Goal: Transaction & Acquisition: Purchase product/service

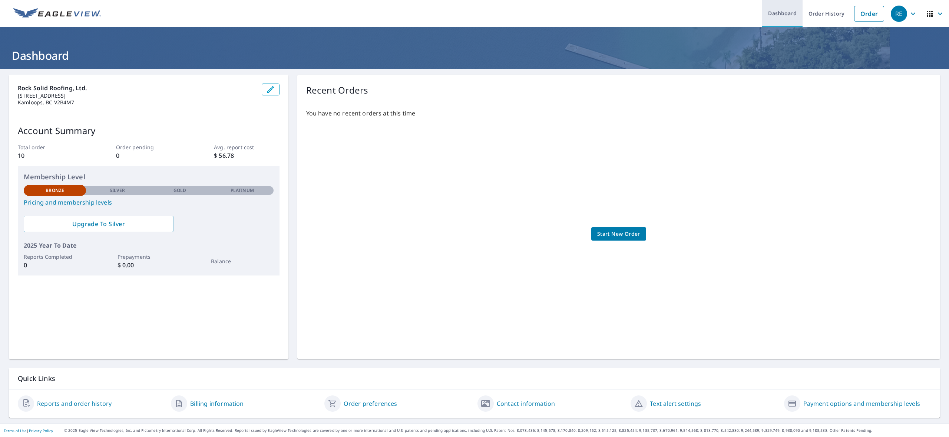
click at [794, 9] on link "Dashboard" at bounding box center [783, 13] width 40 height 27
click at [863, 10] on link "Order" at bounding box center [870, 14] width 30 height 16
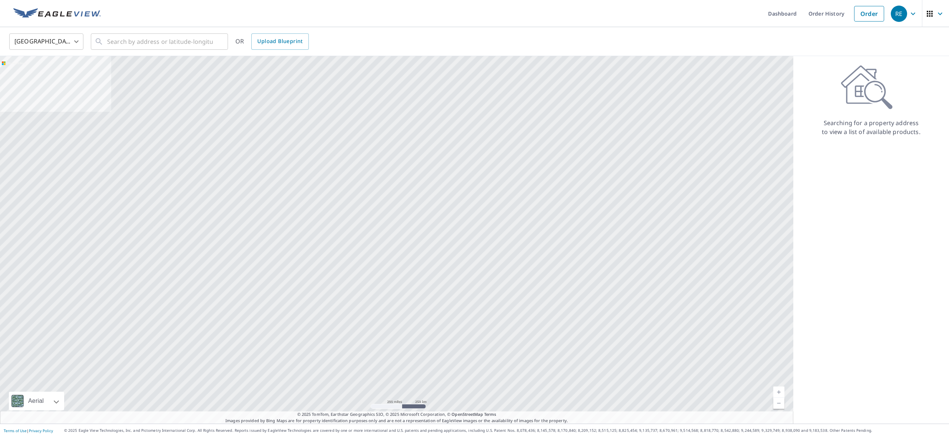
click at [75, 42] on body "RE RE Dashboard Order History Order RE United States US ​ ​ OR Upload Blueprint…" at bounding box center [474, 218] width 949 height 437
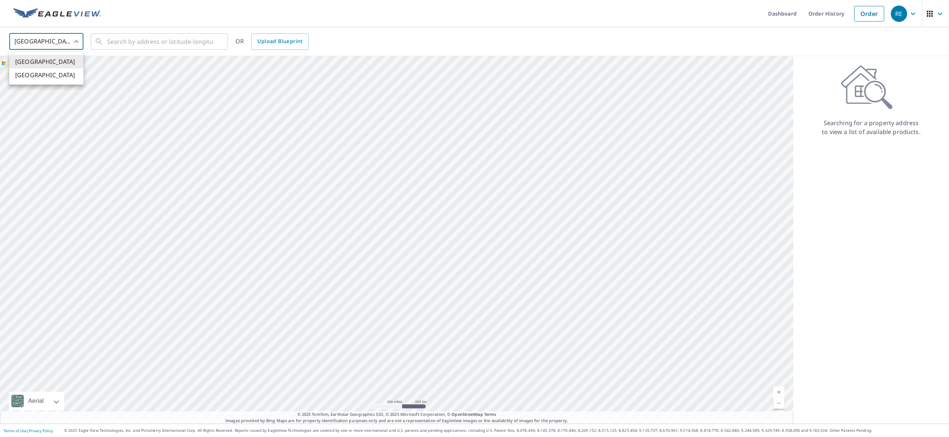
click at [49, 75] on li "[GEOGRAPHIC_DATA]" at bounding box center [46, 74] width 74 height 13
type input "CA"
click at [124, 37] on input "text" at bounding box center [160, 41] width 106 height 21
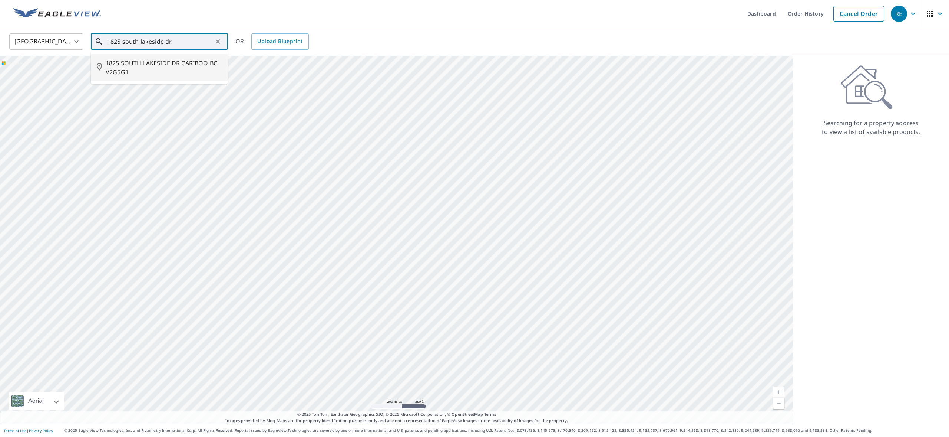
click at [132, 63] on span "1825 SOUTH LAKESIDE DR CARIBOO BC V2G5G1" at bounding box center [164, 68] width 116 height 18
type input "1825 SOUTH LAKESIDE DR CARIBOO BC V2G5G1"
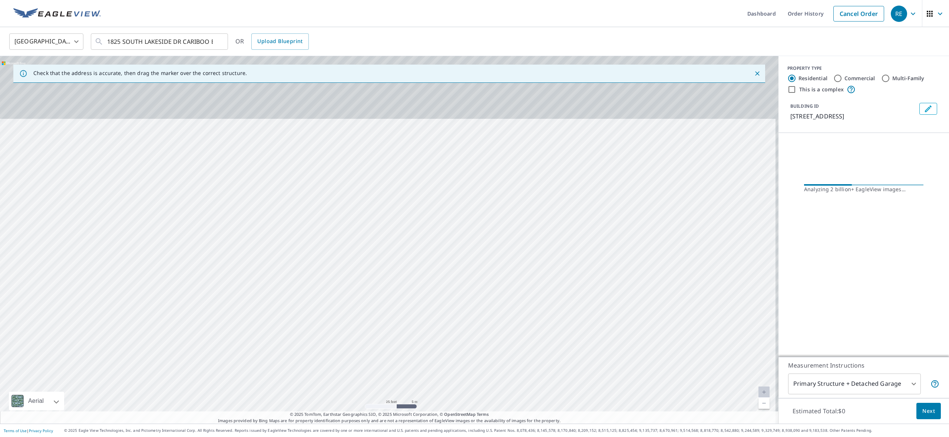
drag, startPoint x: 372, startPoint y: 172, endPoint x: 359, endPoint y: 191, distance: 23.4
click at [368, 240] on div "1825 SOUTH LAKESIDE DR CARIBOO BC V2G5G1" at bounding box center [389, 239] width 779 height 367
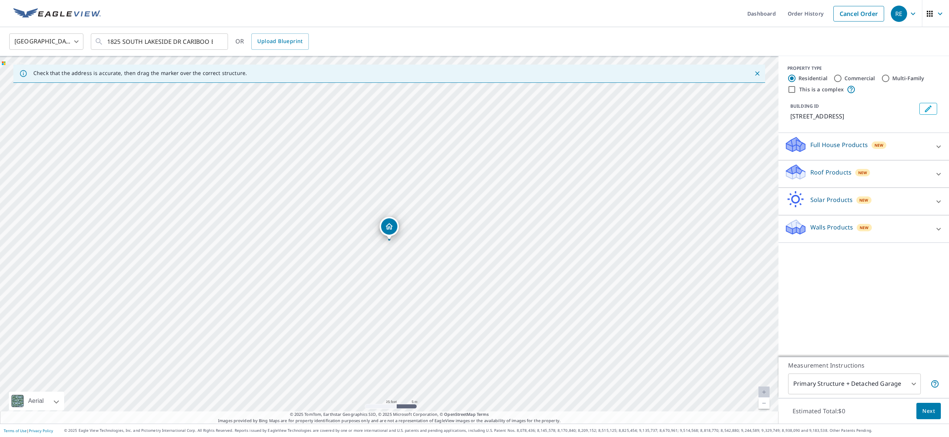
drag, startPoint x: 342, startPoint y: 154, endPoint x: 340, endPoint y: 231, distance: 77.2
click at [342, 234] on div "1825 SOUTH LAKESIDE DR CARIBOO BC V2G5G1" at bounding box center [389, 239] width 779 height 367
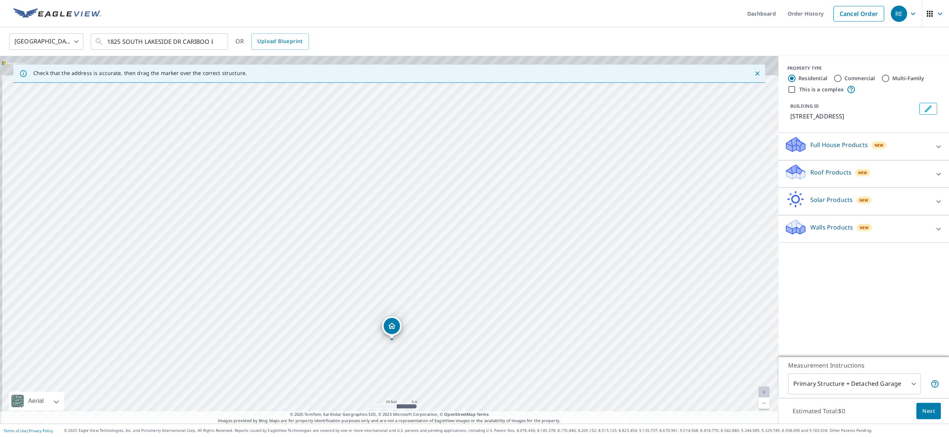
drag, startPoint x: 351, startPoint y: 146, endPoint x: 355, endPoint y: 234, distance: 88.0
click at [355, 234] on div "1825 SOUTH LAKESIDE DR CARIBOO BC V2G5G1" at bounding box center [389, 239] width 779 height 367
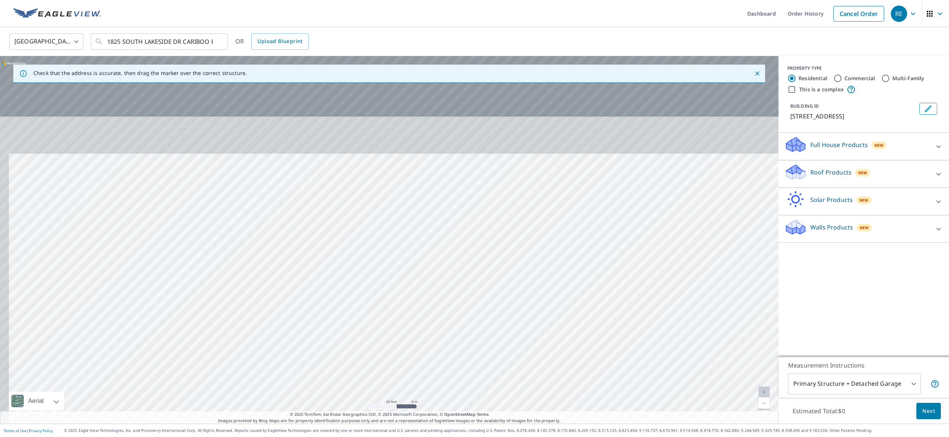
drag, startPoint x: 352, startPoint y: 109, endPoint x: 367, endPoint y: 246, distance: 137.7
click at [366, 253] on div "1825 SOUTH LAKESIDE DR CARIBOO BC V2G5G1" at bounding box center [389, 239] width 779 height 367
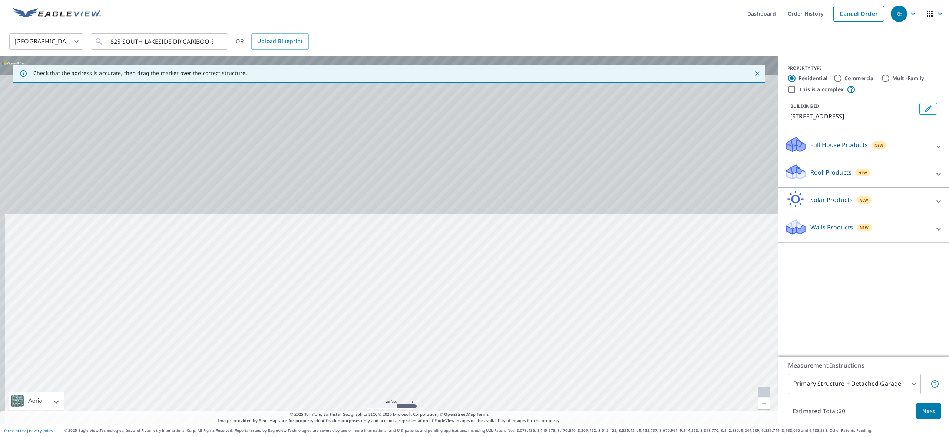
drag, startPoint x: 328, startPoint y: 106, endPoint x: 332, endPoint y: 262, distance: 156.2
click at [333, 275] on div "1825 SOUTH LAKESIDE DR CARIBOO BC V2G5G1" at bounding box center [389, 239] width 779 height 367
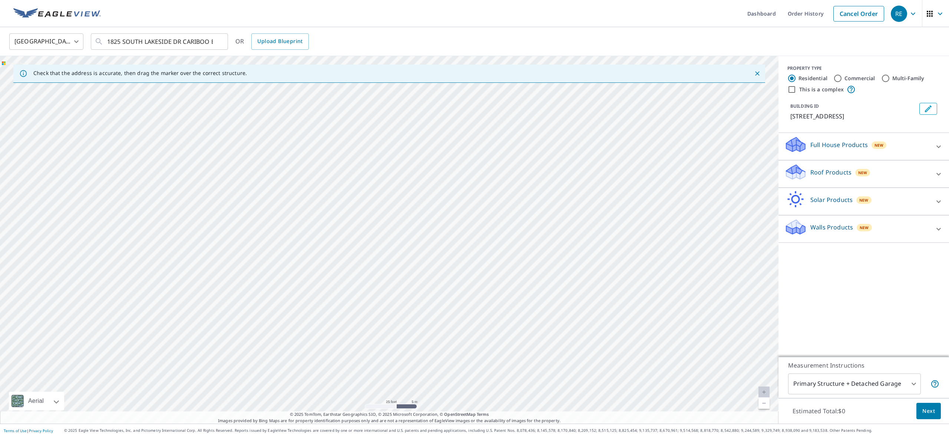
click at [333, 265] on div "1825 SOUTH LAKESIDE DR CARIBOO BC V2G5G1" at bounding box center [389, 239] width 779 height 367
click at [397, 159] on div "1825 SOUTH LAKESIDE DR CARIBOO BC V2G5G1" at bounding box center [389, 239] width 779 height 367
drag, startPoint x: 387, startPoint y: 228, endPoint x: 370, endPoint y: 60, distance: 168.5
drag, startPoint x: 395, startPoint y: 226, endPoint x: 391, endPoint y: 129, distance: 97.3
drag, startPoint x: 394, startPoint y: 222, endPoint x: 396, endPoint y: 109, distance: 112.8
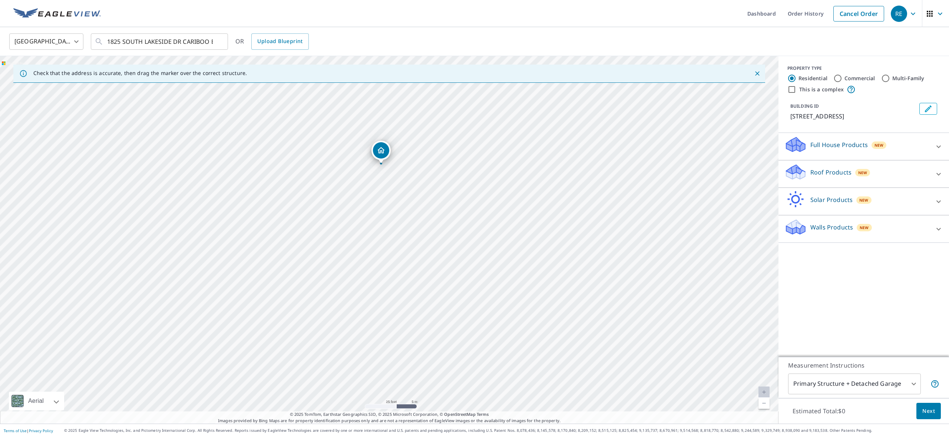
drag, startPoint x: 389, startPoint y: 221, endPoint x: 377, endPoint y: 126, distance: 95.0
drag, startPoint x: 389, startPoint y: 223, endPoint x: 401, endPoint y: 115, distance: 108.5
drag, startPoint x: 388, startPoint y: 227, endPoint x: 384, endPoint y: 206, distance: 21.5
drag, startPoint x: 394, startPoint y: 226, endPoint x: 394, endPoint y: 240, distance: 14.1
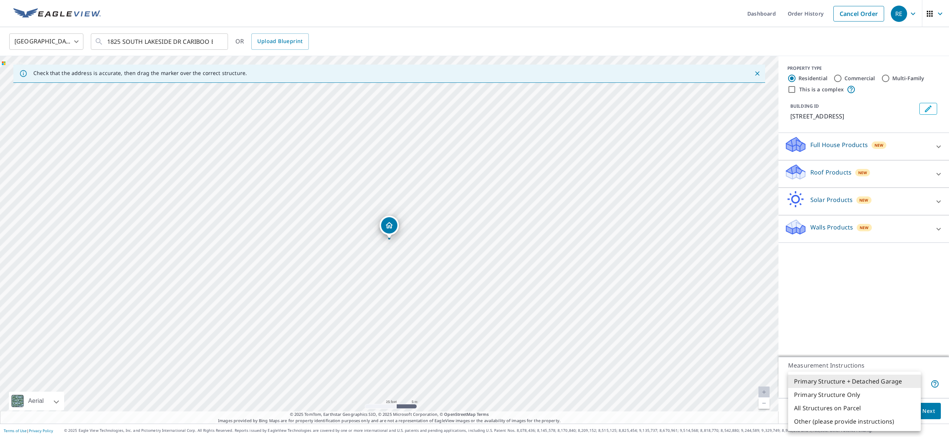
click at [914, 382] on body "RE RE Dashboard Order History Cancel Order RE Canada CA ​ [STREET_ADDRESS] ​ OR…" at bounding box center [474, 218] width 949 height 437
click at [903, 382] on li "Primary Structure + Detached Garage" at bounding box center [855, 380] width 133 height 13
click at [907, 380] on body "RE RE Dashboard Order History Cancel Order RE Canada CA ​ [STREET_ADDRESS] ​ OR…" at bounding box center [474, 218] width 949 height 437
click at [840, 392] on li "Primary Structure Only" at bounding box center [855, 394] width 133 height 13
drag, startPoint x: 912, startPoint y: 381, endPoint x: 885, endPoint y: 400, distance: 32.4
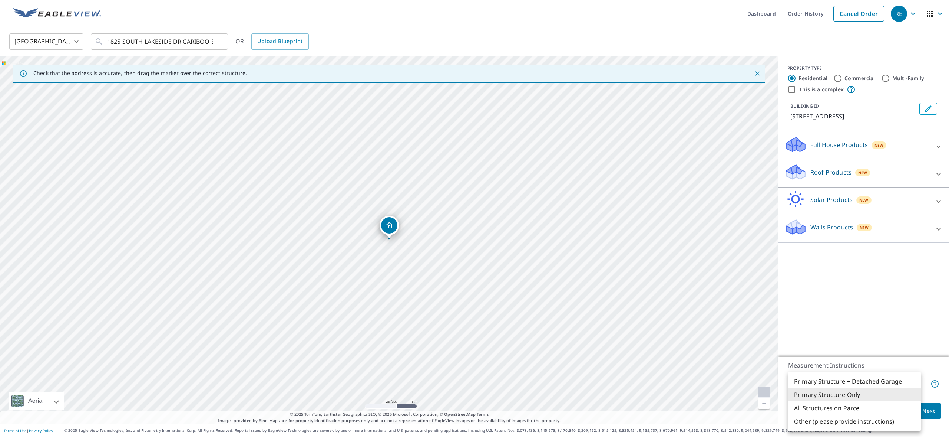
click at [912, 381] on body "RE RE Dashboard Order History Cancel Order RE Canada CA ​ [STREET_ADDRESS] ​ OR…" at bounding box center [474, 218] width 949 height 437
click at [840, 423] on li "Other (please provide instructions)" at bounding box center [855, 420] width 133 height 13
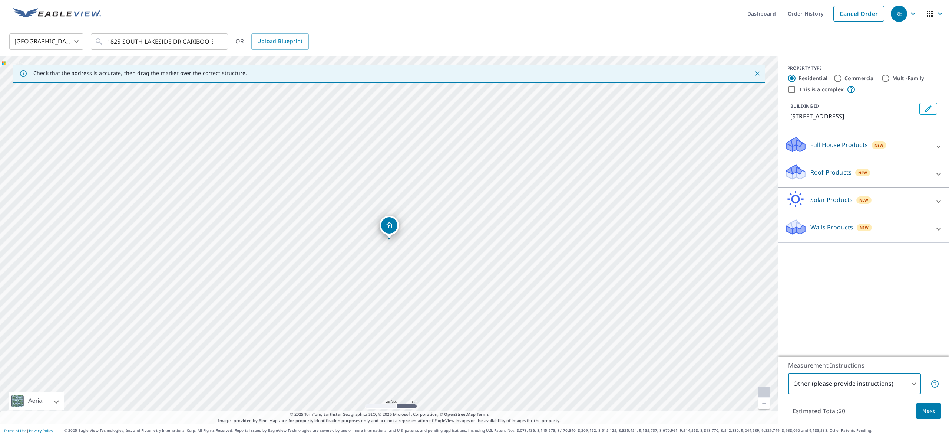
click at [931, 411] on span "Next" at bounding box center [929, 410] width 13 height 9
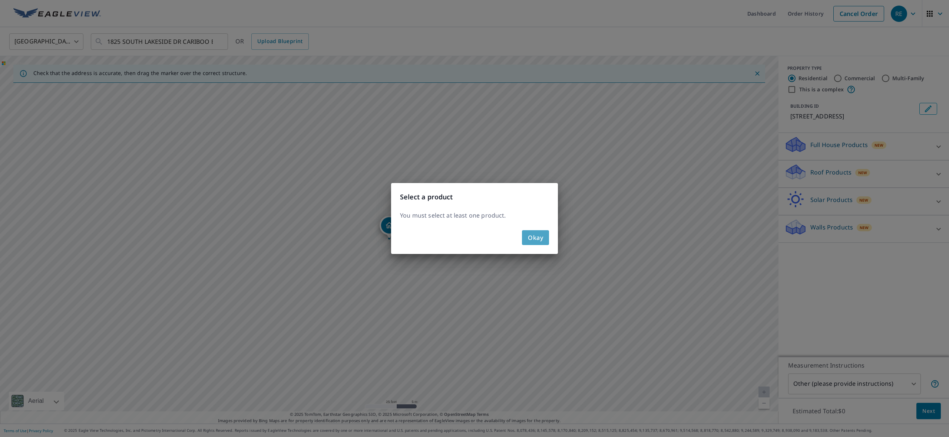
click at [537, 241] on span "Okay" at bounding box center [535, 237] width 15 height 10
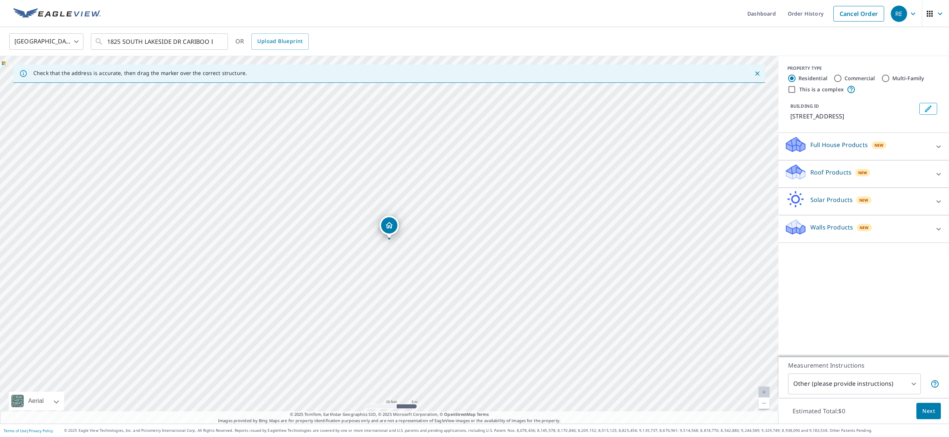
click at [868, 386] on body "RE RE Dashboard Order History Cancel Order RE Canada CA ​ [STREET_ADDRESS] ​ OR…" at bounding box center [474, 218] width 949 height 437
click at [835, 395] on li "Primary Structure Only" at bounding box center [855, 394] width 133 height 13
type input "2"
click at [931, 409] on span "Next" at bounding box center [929, 410] width 13 height 9
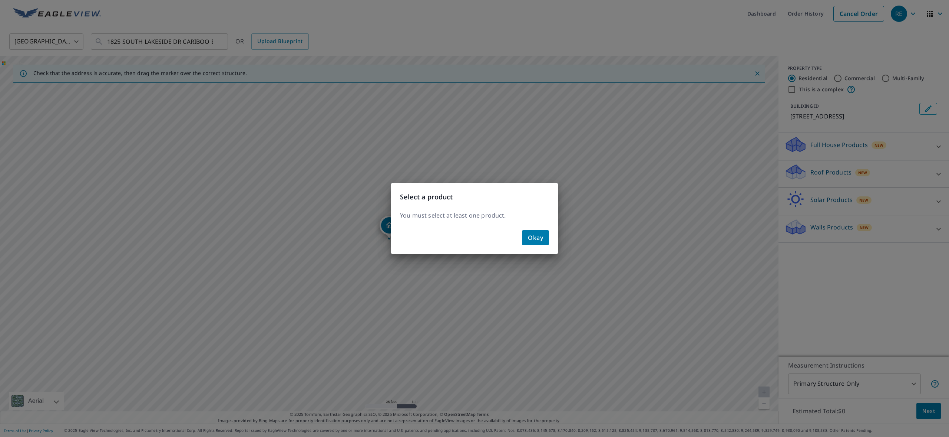
click at [536, 243] on button "Okay" at bounding box center [535, 237] width 27 height 15
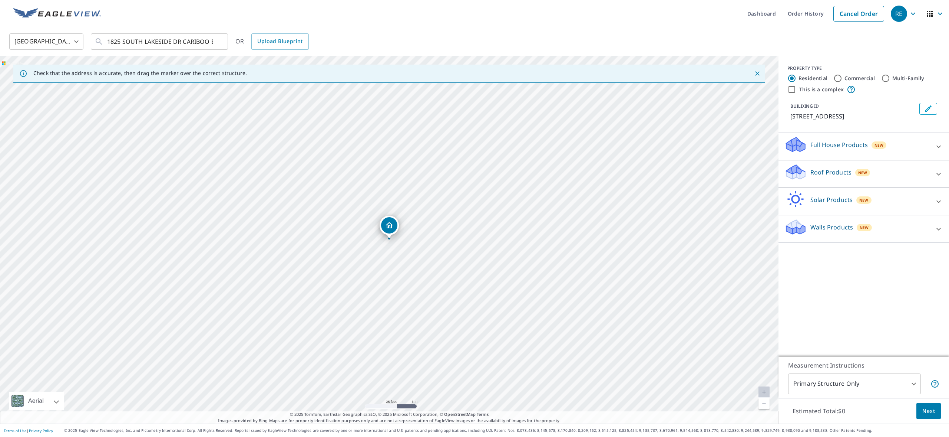
click at [938, 178] on icon at bounding box center [939, 173] width 9 height 9
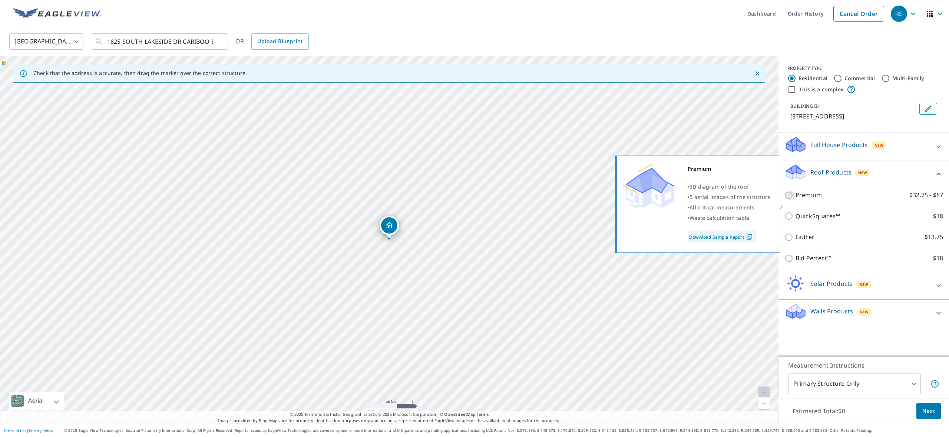
click at [791, 200] on input "Premium $32.75 - $87" at bounding box center [790, 195] width 11 height 9
checkbox input "true"
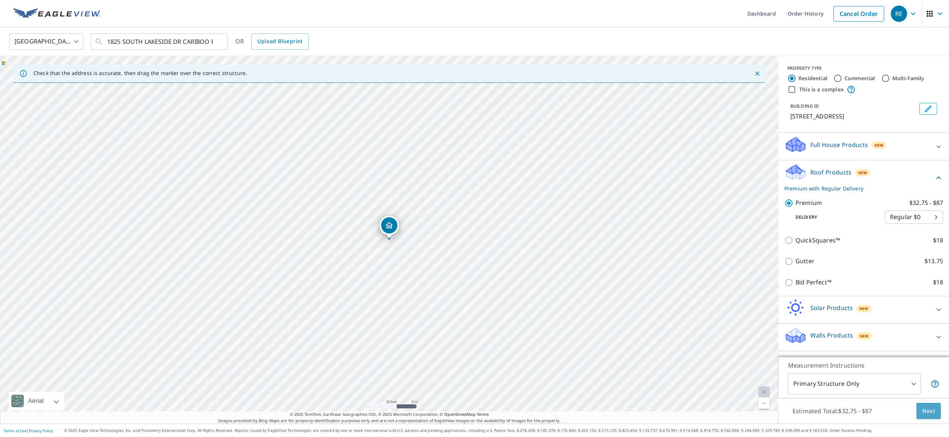
click at [928, 409] on span "Next" at bounding box center [929, 410] width 13 height 9
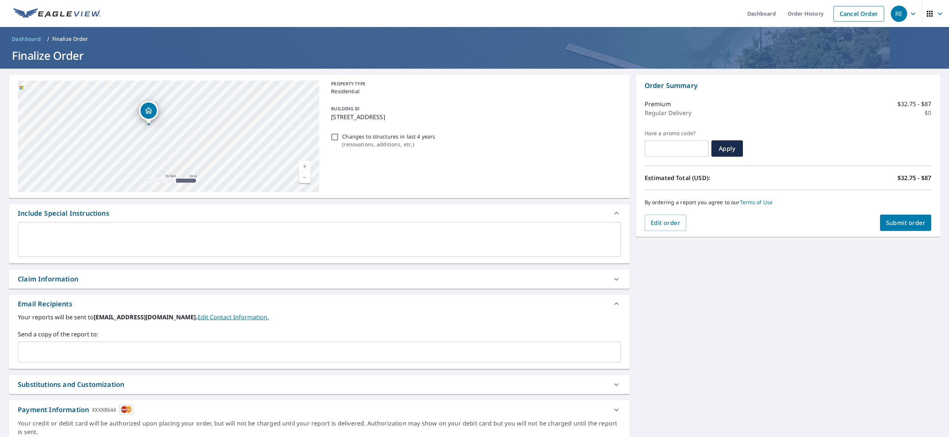
drag, startPoint x: 133, startPoint y: 128, endPoint x: 238, endPoint y: 152, distance: 108.4
click at [256, 159] on div "1825 SOUTH LAKESIDE DR CARIBOO BC V2G5G1" at bounding box center [169, 135] width 302 height 111
drag, startPoint x: 224, startPoint y: 135, endPoint x: 265, endPoint y: 145, distance: 42.6
click at [267, 147] on div "1825 SOUTH LAKESIDE DR CARIBOO BC V2G5G1" at bounding box center [169, 135] width 302 height 111
click at [338, 138] on input "Changes to structures in last 4 years ( renovations, additions, etc. )" at bounding box center [334, 136] width 9 height 9
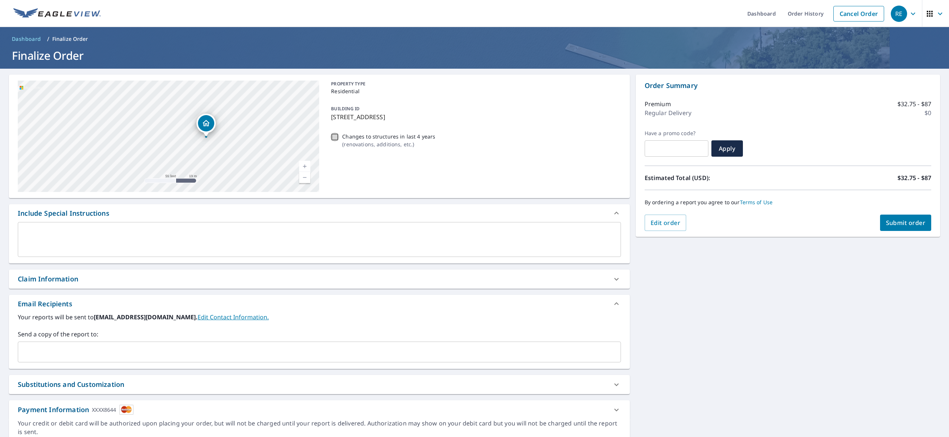
checkbox input "true"
